Goal: Transaction & Acquisition: Download file/media

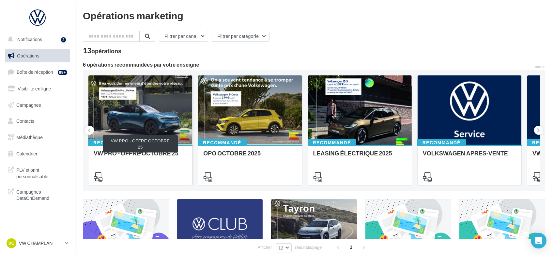
click at [151, 157] on div "VW PRO - OFFRE OCTOBRE 25" at bounding box center [140, 156] width 93 height 13
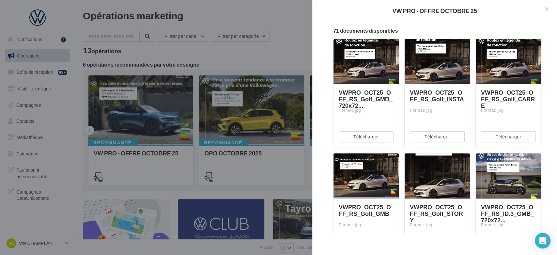
scroll to position [97, 0]
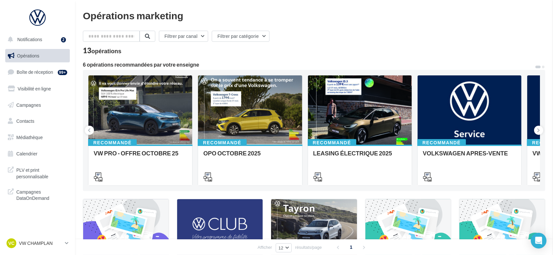
click at [274, 53] on div "Opérations marketing Filtrer par canal Filtrer par catégorie 13 opérations 6 op…" at bounding box center [314, 217] width 462 height 414
click at [245, 161] on div "OPO OCTOBRE 2025" at bounding box center [249, 156] width 93 height 13
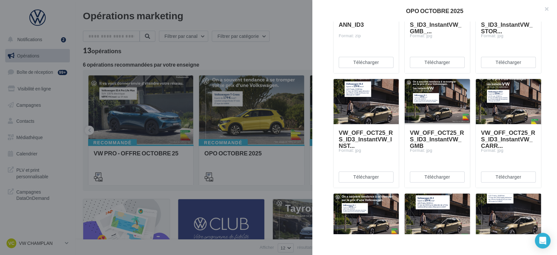
scroll to position [171, 0]
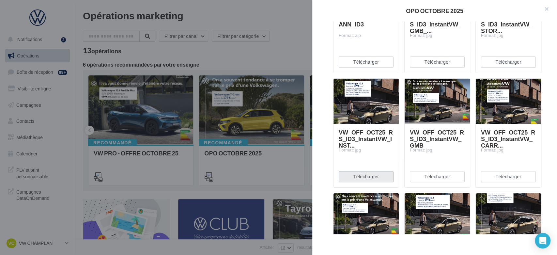
click at [376, 178] on button "Télécharger" at bounding box center [366, 176] width 55 height 11
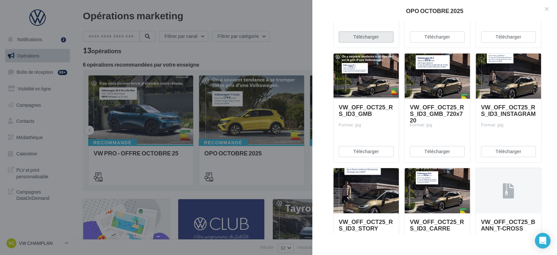
scroll to position [310, 0]
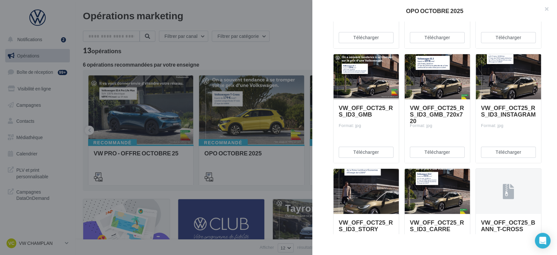
click at [529, 13] on div "OPO OCTOBRE 2025" at bounding box center [435, 11] width 224 height 6
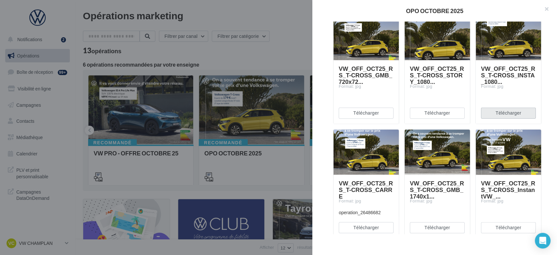
scroll to position [579, 0]
click at [508, 111] on button "Télécharger" at bounding box center [508, 112] width 55 height 11
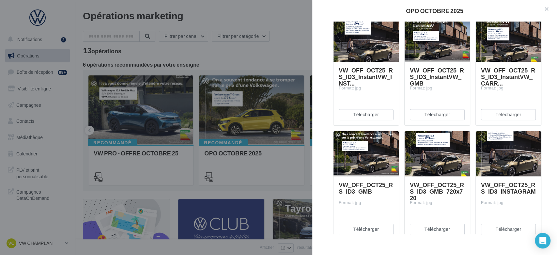
scroll to position [233, 0]
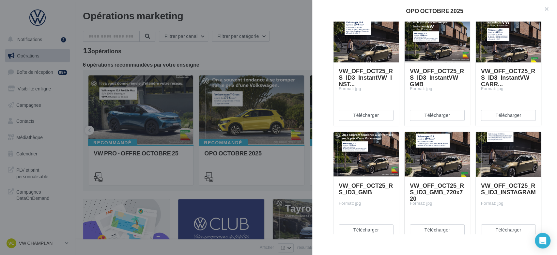
click at [327, 92] on div "Description Non renseignée Offre du mois VN OCTOBRE Document Documents liés à l…" at bounding box center [437, 128] width 250 height 212
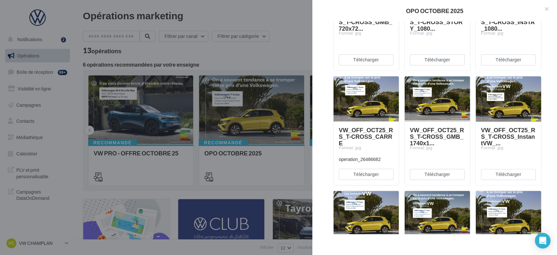
scroll to position [633, 0]
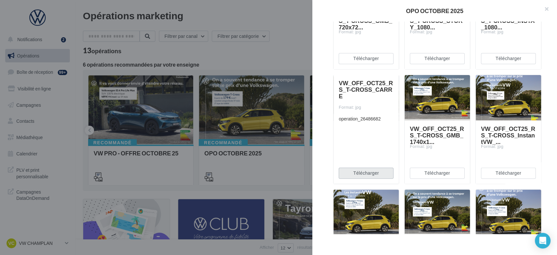
click at [381, 174] on button "Télécharger" at bounding box center [366, 172] width 55 height 11
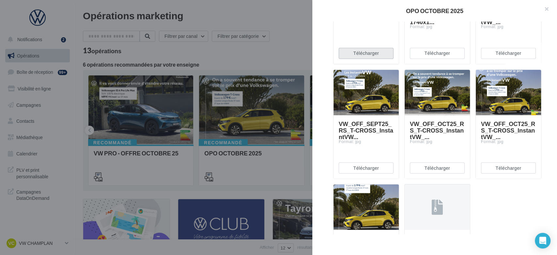
scroll to position [822, 0]
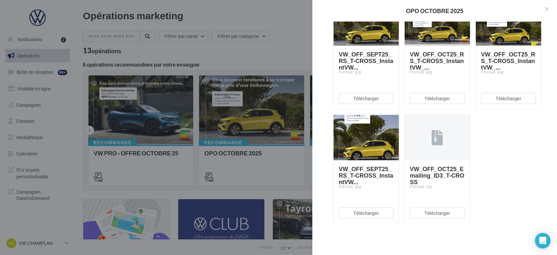
click at [442, 212] on button "Télécharger" at bounding box center [437, 212] width 55 height 11
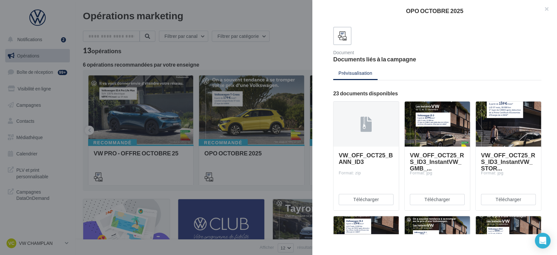
scroll to position [34, 0]
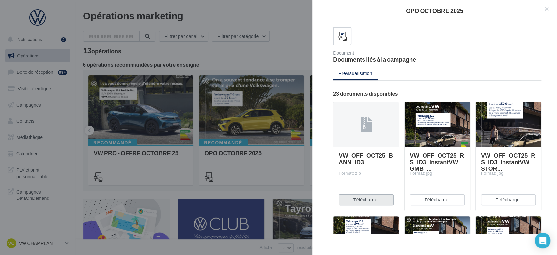
click at [369, 199] on button "Télécharger" at bounding box center [366, 199] width 55 height 11
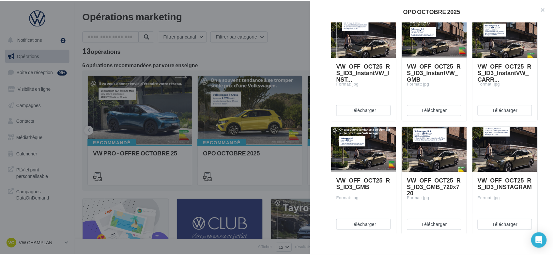
scroll to position [0, 0]
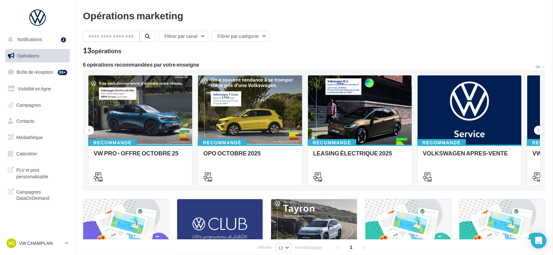
click at [300, 36] on div "Opérations marketing Filtrer par canal Filtrer par catégorie 13 opérations 6 op…" at bounding box center [314, 217] width 462 height 414
click at [35, 170] on span "PLV et print personnalisable" at bounding box center [41, 172] width 51 height 14
